Goal: Check status: Check status

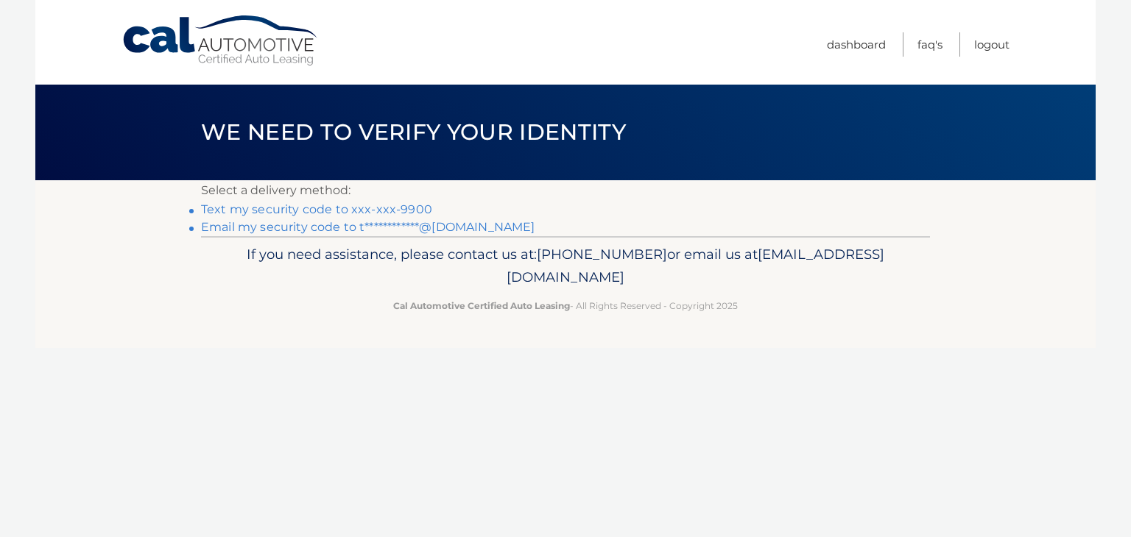
click at [356, 211] on link "Text my security code to xxx-xxx-9900" at bounding box center [316, 209] width 231 height 14
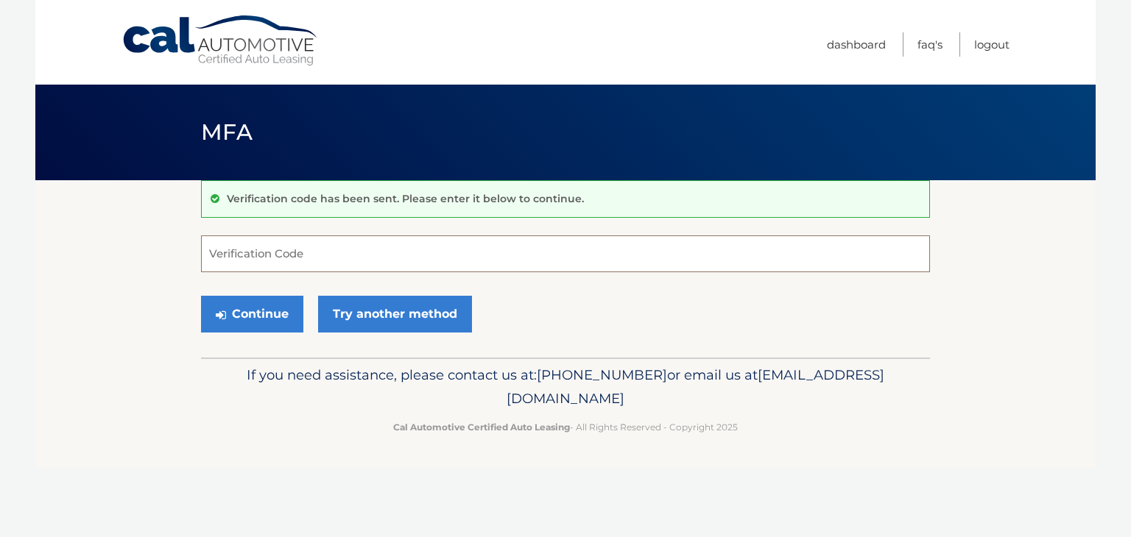
click at [253, 251] on input "Verification Code" at bounding box center [565, 254] width 729 height 37
type input "569147"
click at [266, 317] on button "Continue" at bounding box center [252, 314] width 102 height 37
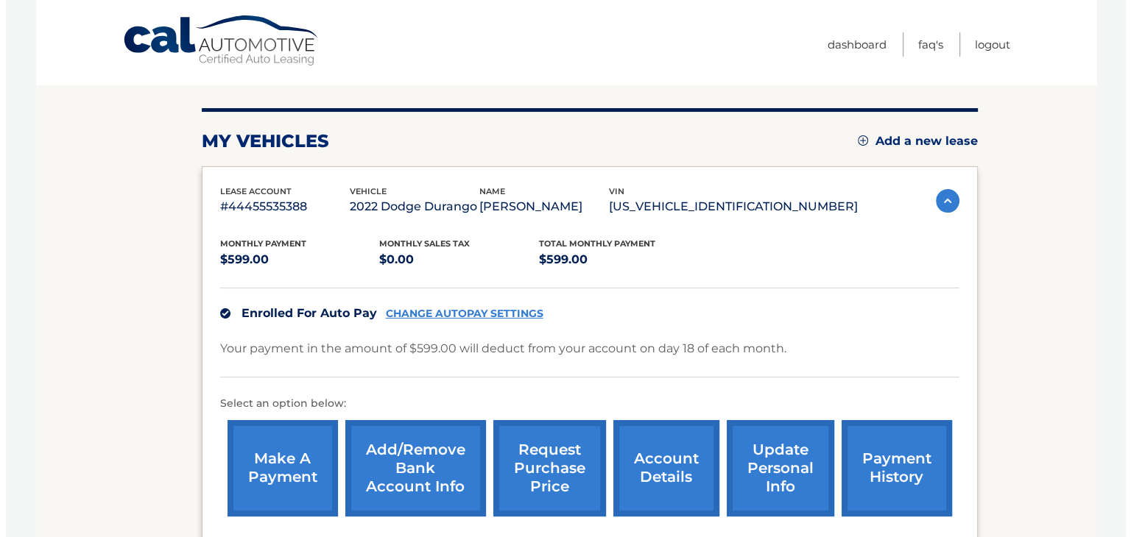
scroll to position [294, 0]
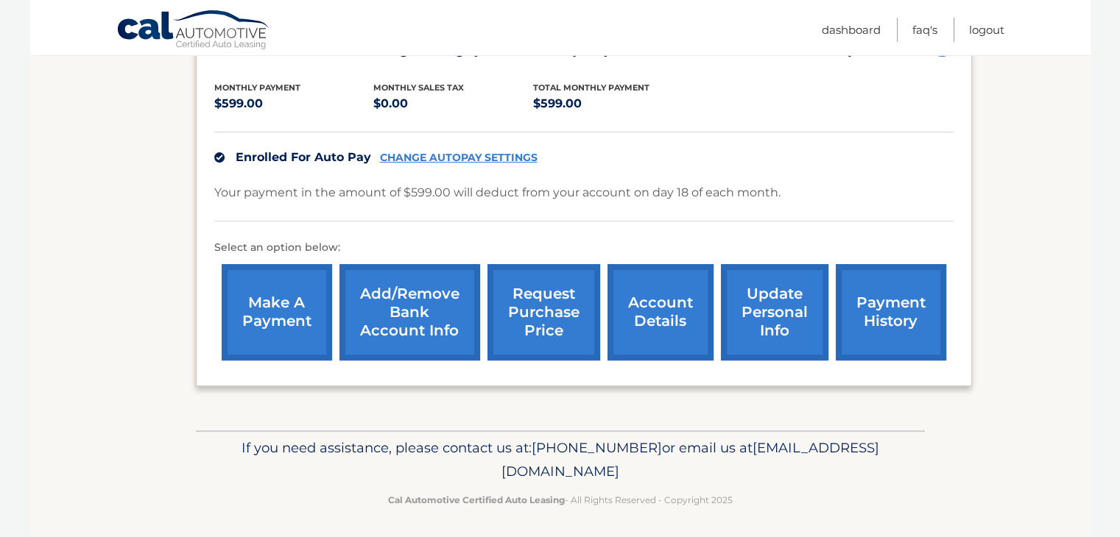
click at [548, 336] on link "request purchase price" at bounding box center [543, 312] width 113 height 96
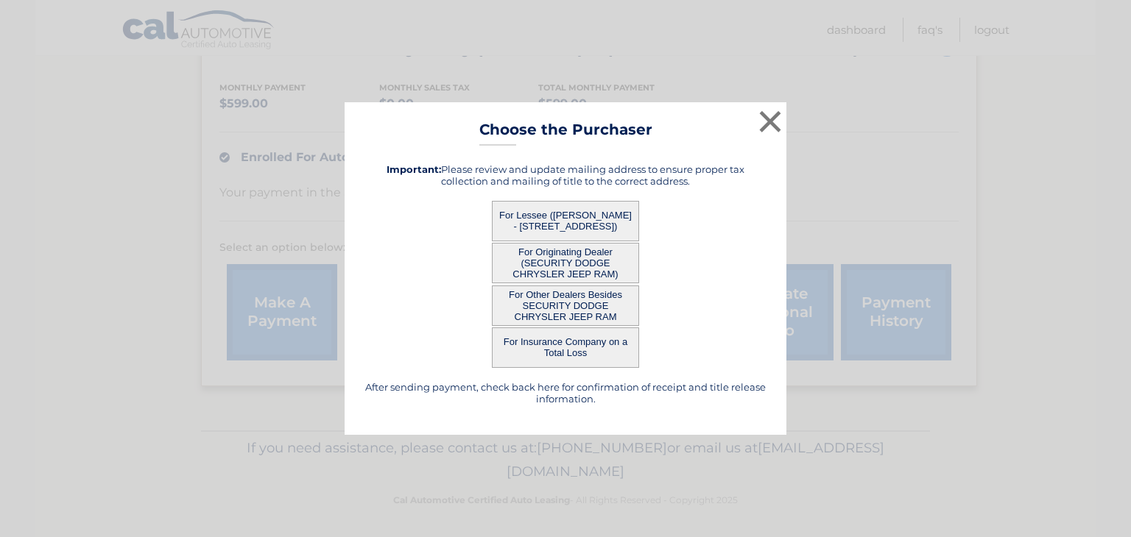
click at [602, 221] on button "For Lessee ([PERSON_NAME] - [STREET_ADDRESS])" at bounding box center [565, 221] width 147 height 40
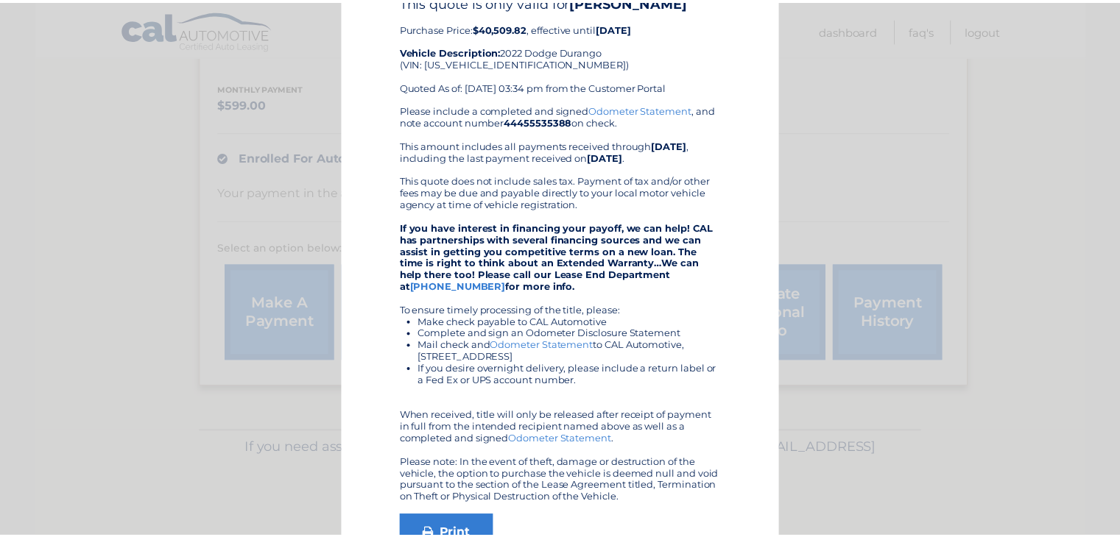
scroll to position [0, 0]
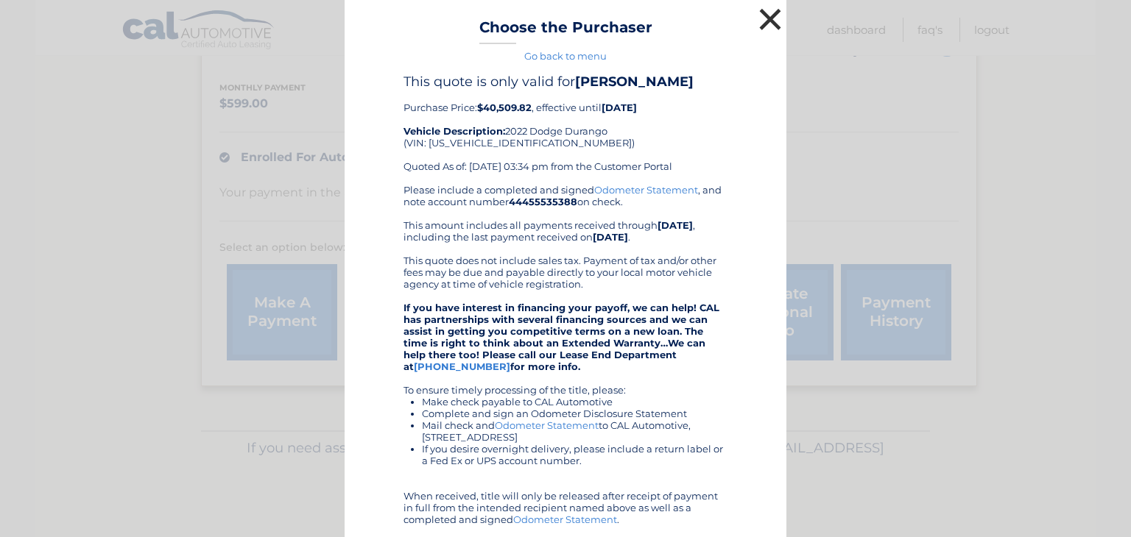
click at [768, 26] on button "×" at bounding box center [769, 18] width 29 height 29
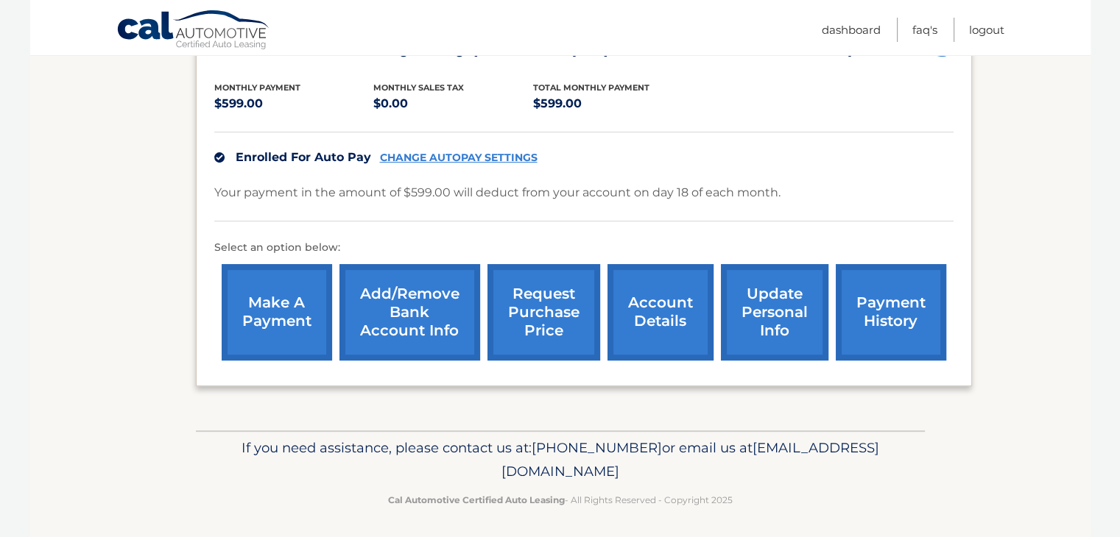
click at [663, 325] on link "account details" at bounding box center [660, 312] width 106 height 96
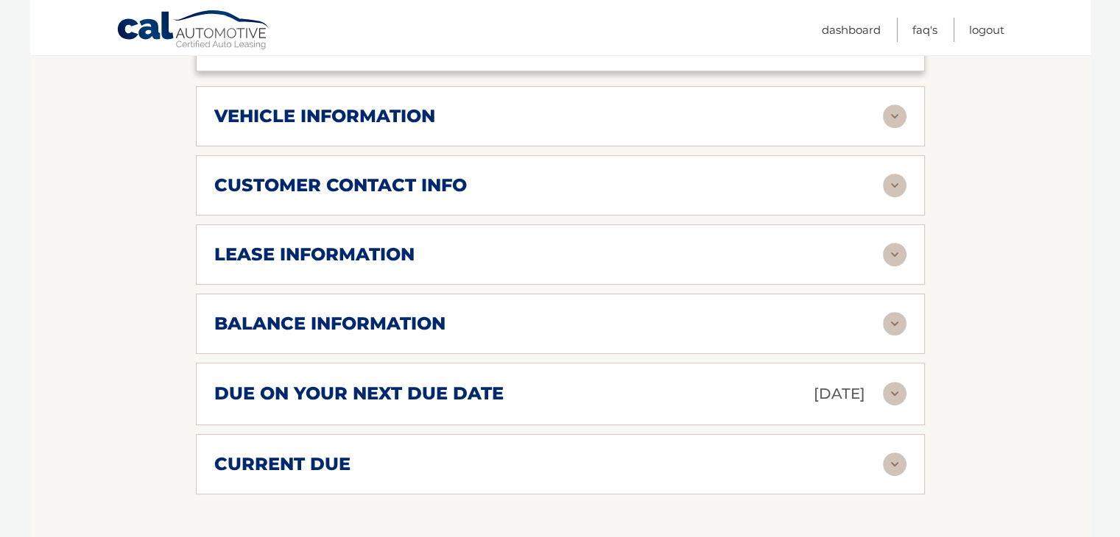
scroll to position [662, 0]
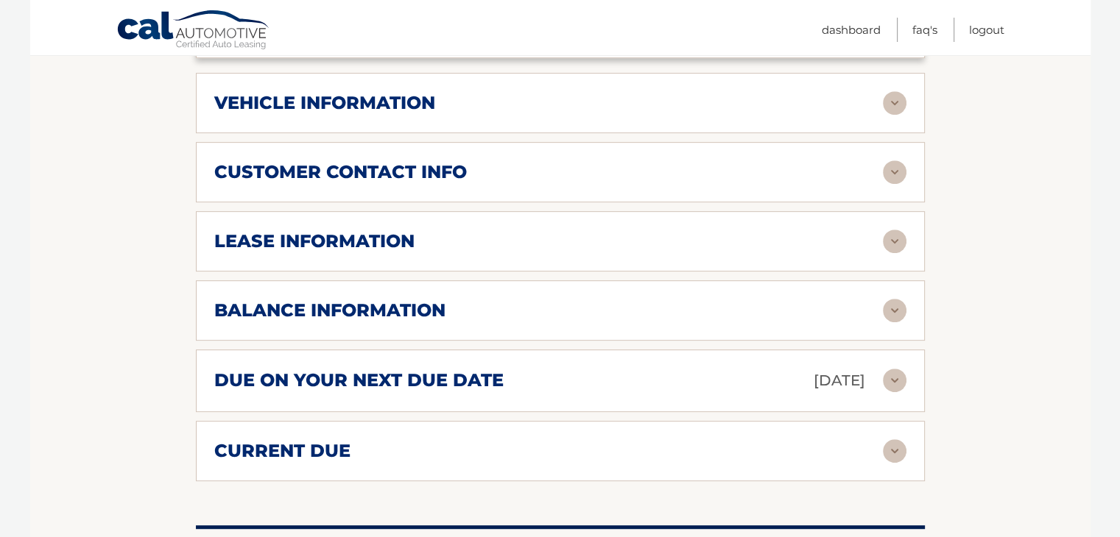
click at [880, 300] on div "balance information" at bounding box center [548, 311] width 668 height 22
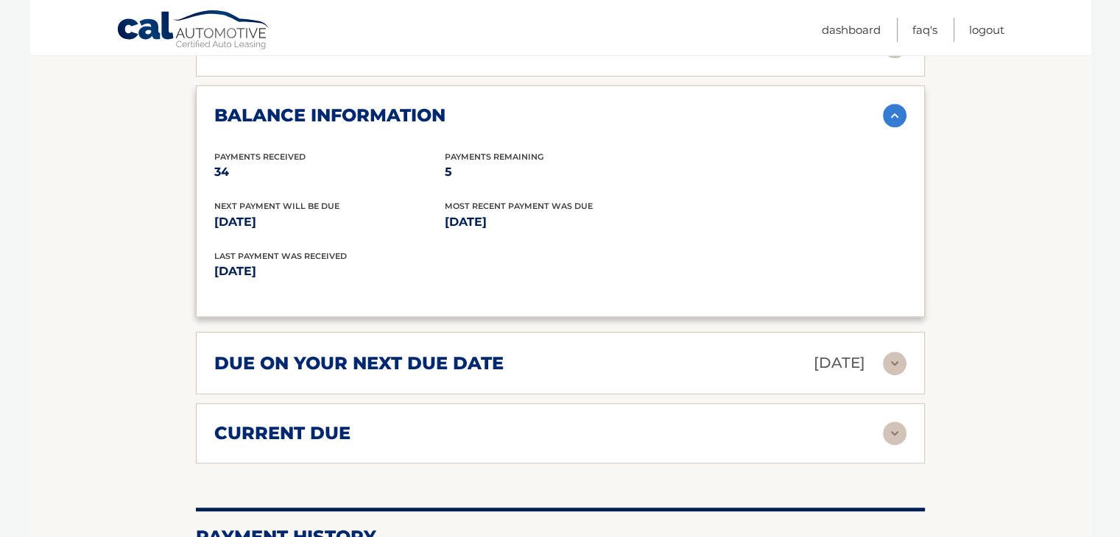
scroll to position [883, 0]
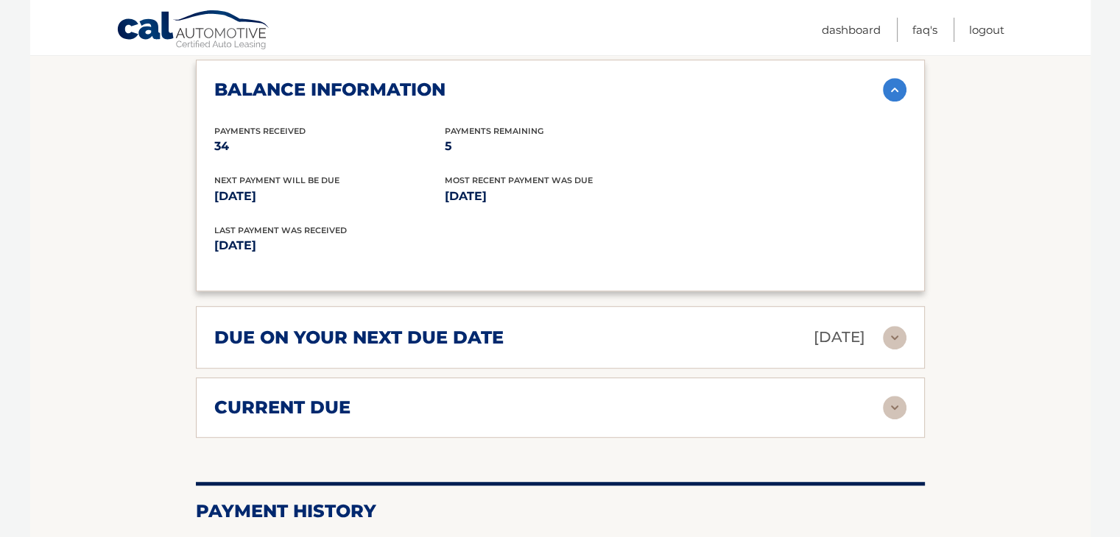
click at [886, 396] on img at bounding box center [895, 408] width 24 height 24
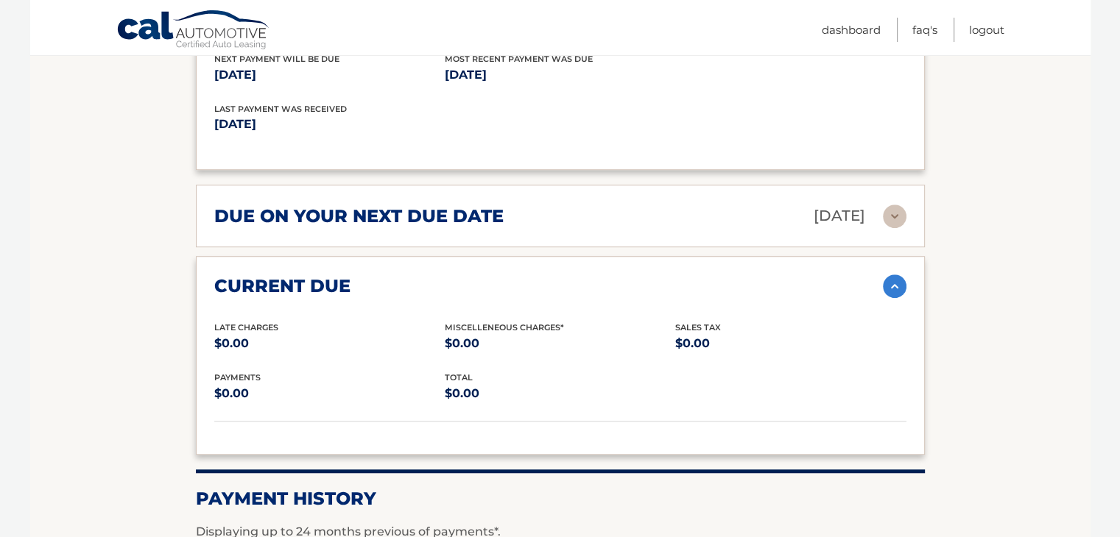
scroll to position [1030, 0]
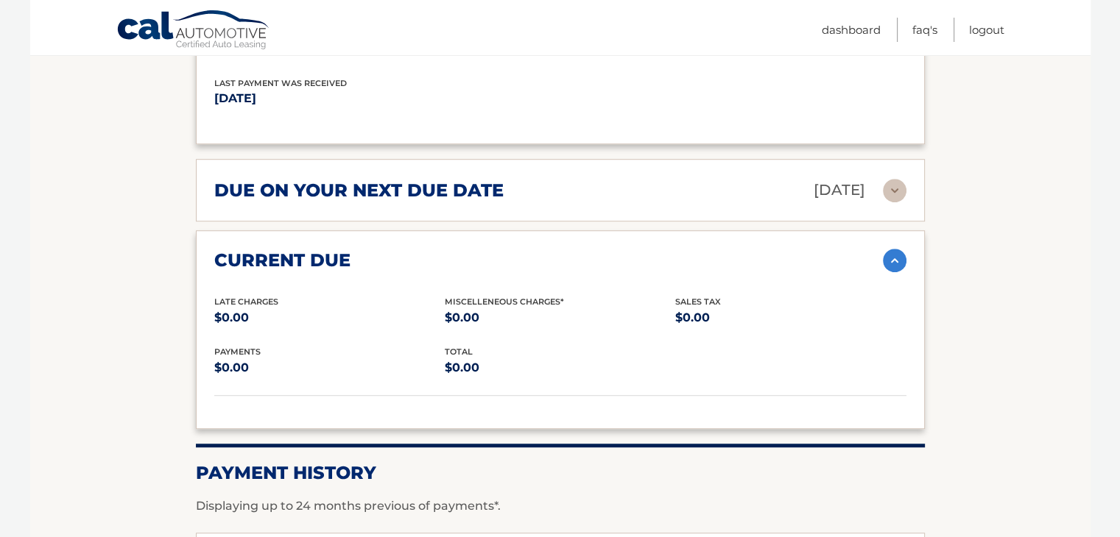
click at [889, 249] on img at bounding box center [895, 261] width 24 height 24
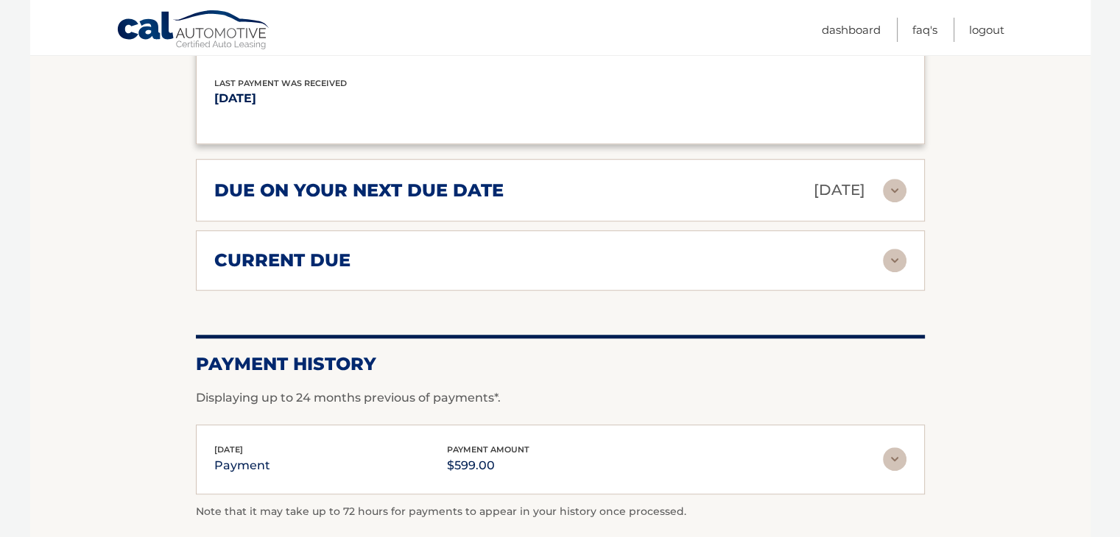
click at [895, 179] on img at bounding box center [895, 191] width 24 height 24
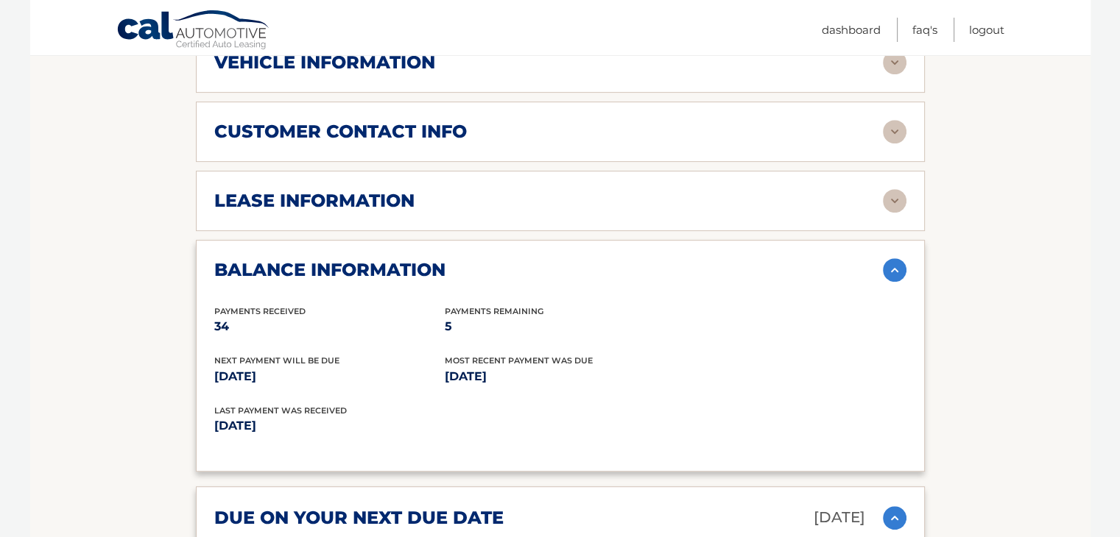
scroll to position [589, 0]
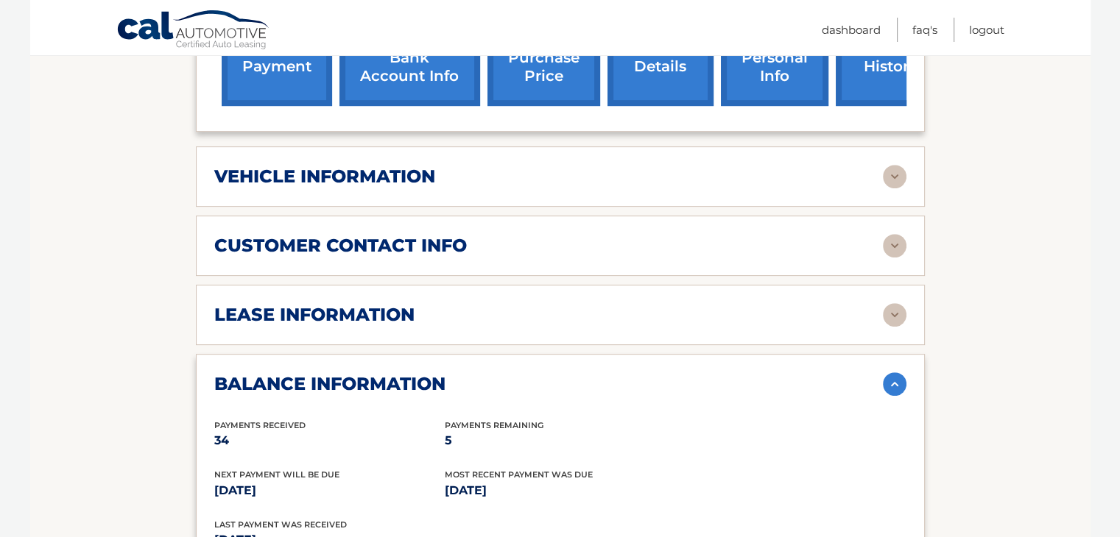
click at [888, 165] on img at bounding box center [895, 177] width 24 height 24
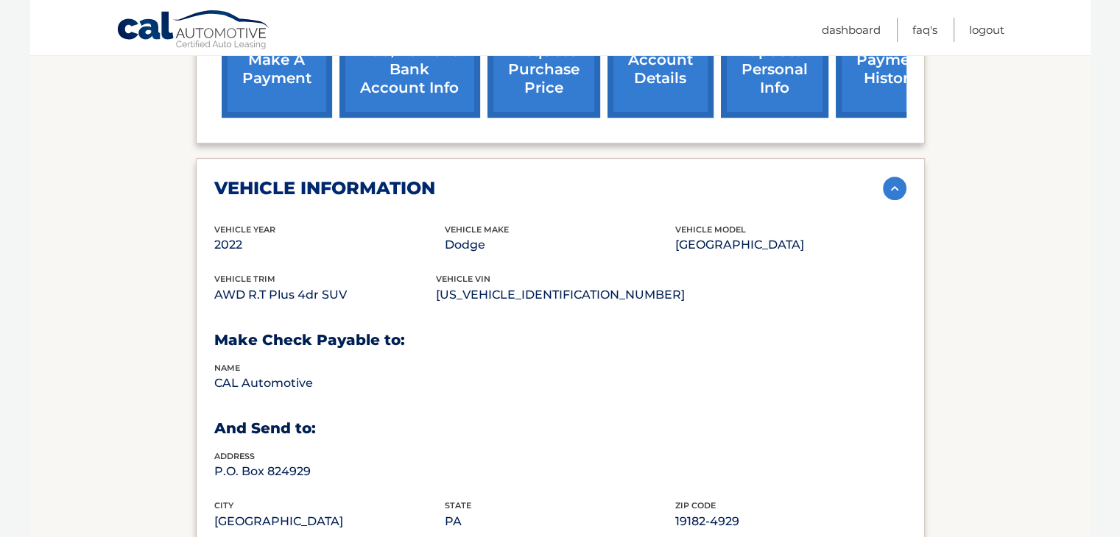
scroll to position [515, 0]
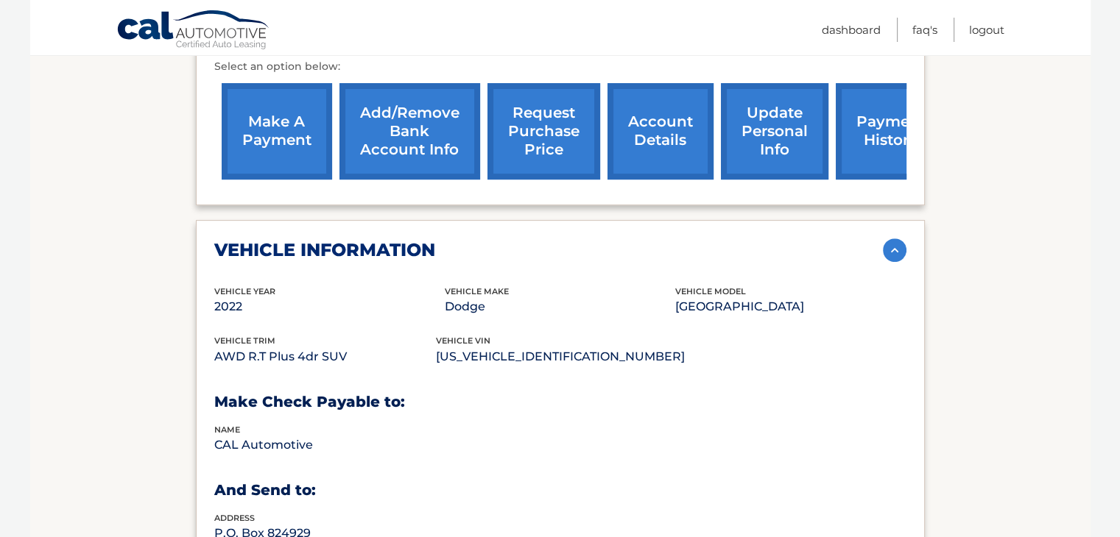
click at [892, 238] on img at bounding box center [895, 250] width 24 height 24
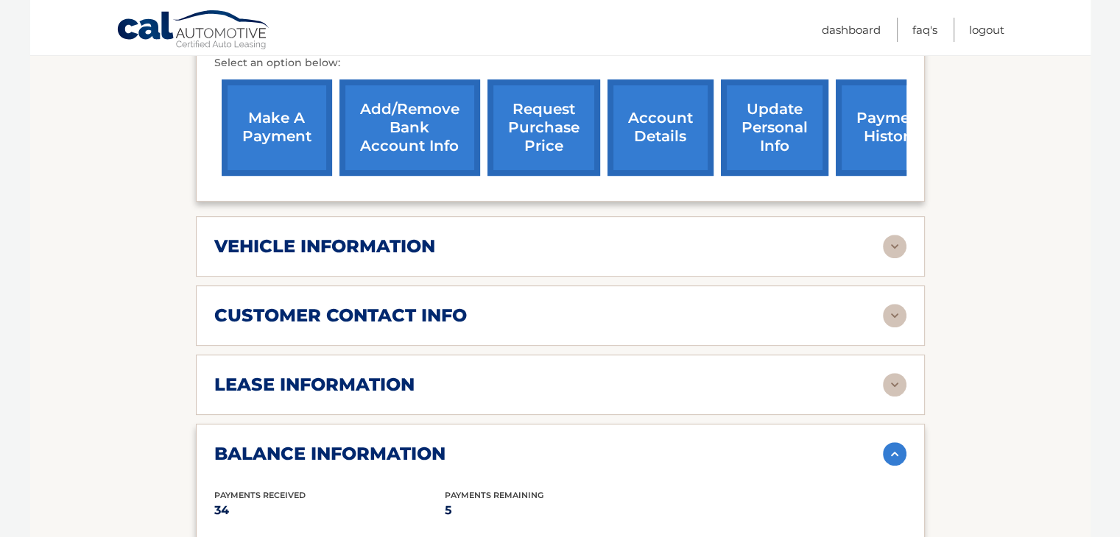
scroll to position [298, 0]
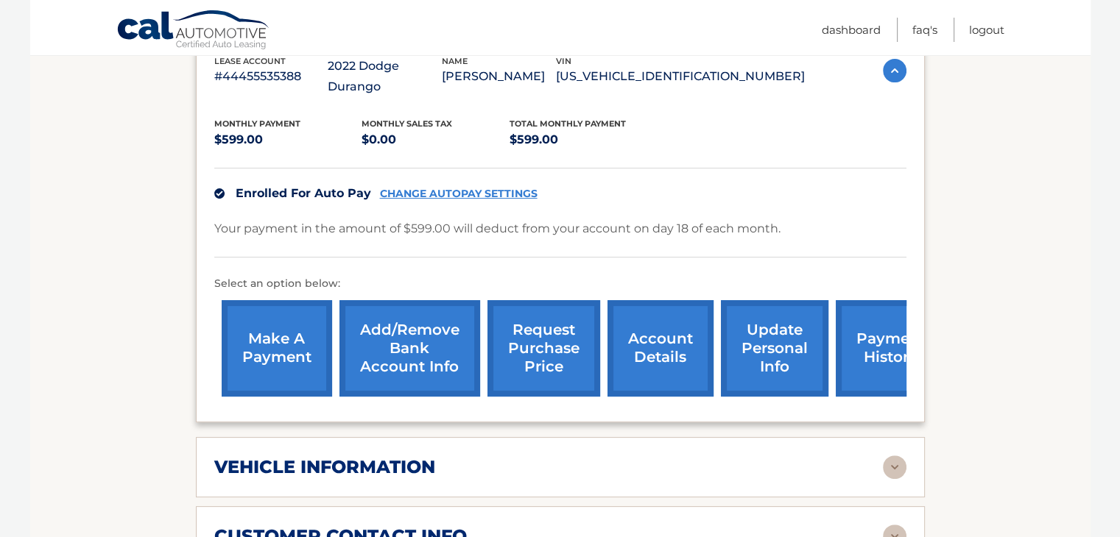
click at [886, 342] on link "payment history" at bounding box center [890, 348] width 110 height 96
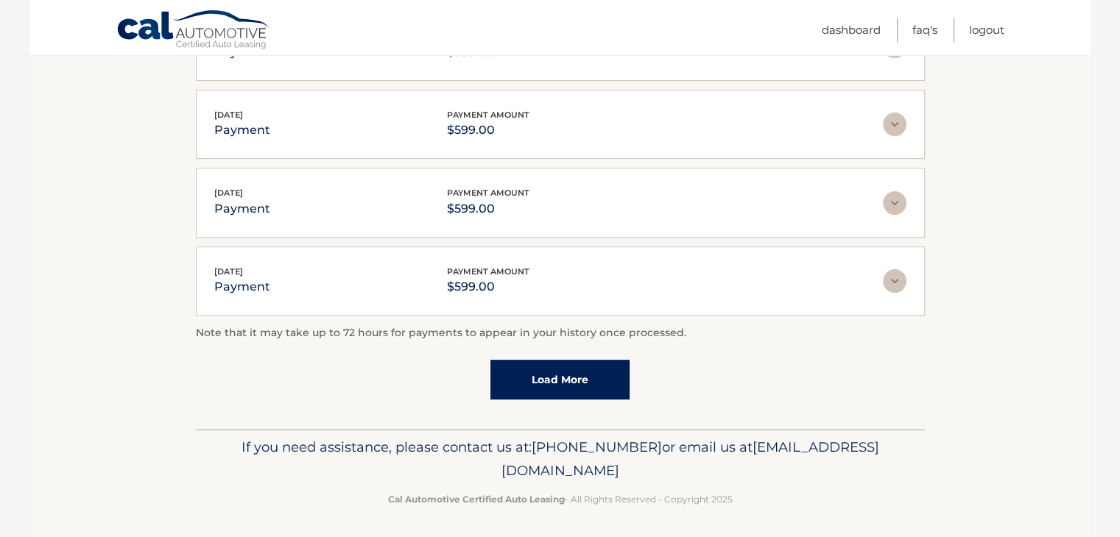
scroll to position [58, 0]
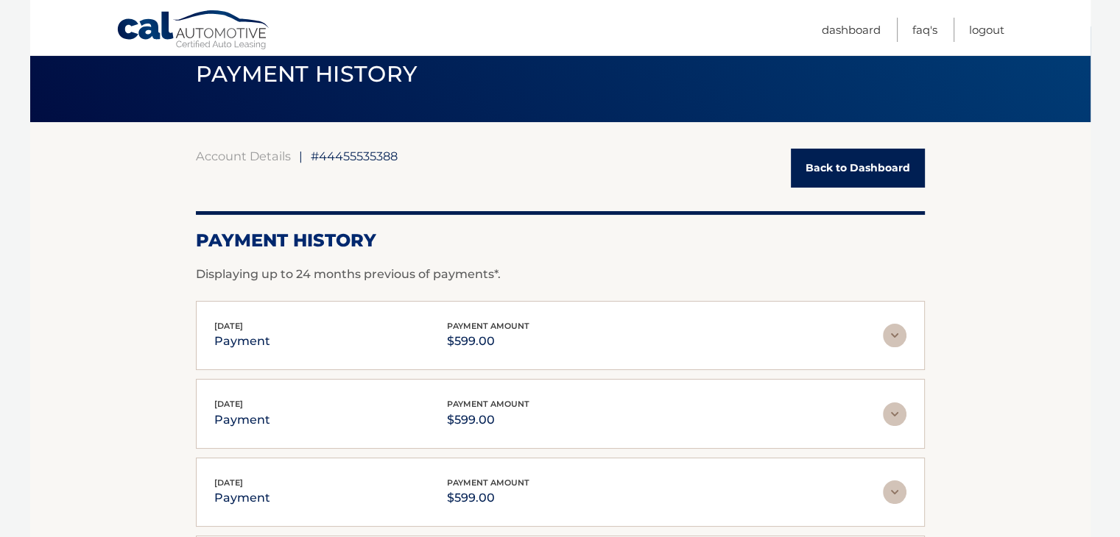
click at [851, 169] on link "Back to Dashboard" at bounding box center [858, 168] width 134 height 39
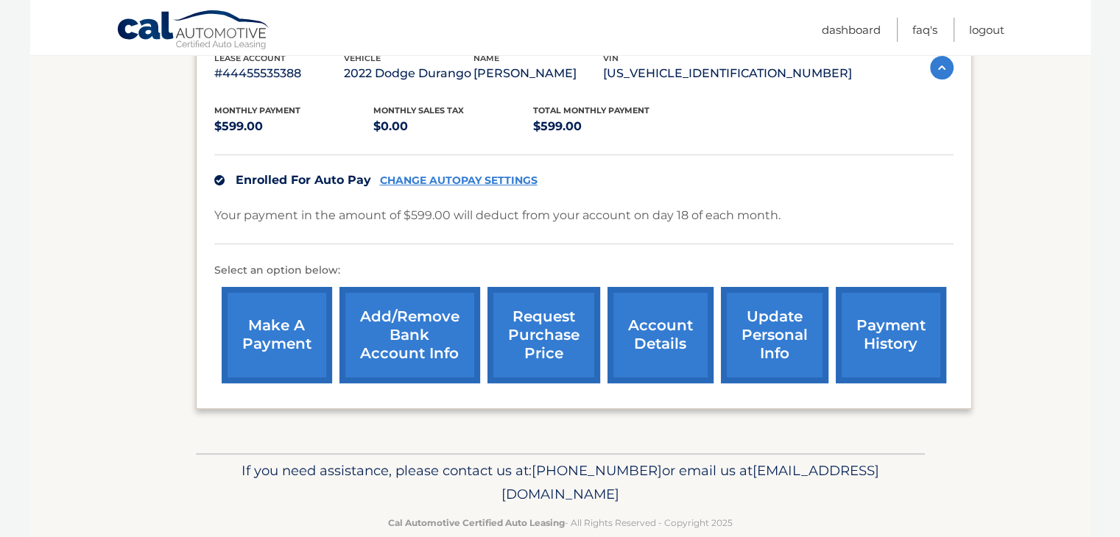
scroll to position [297, 0]
